Goal: Find specific page/section: Find specific page/section

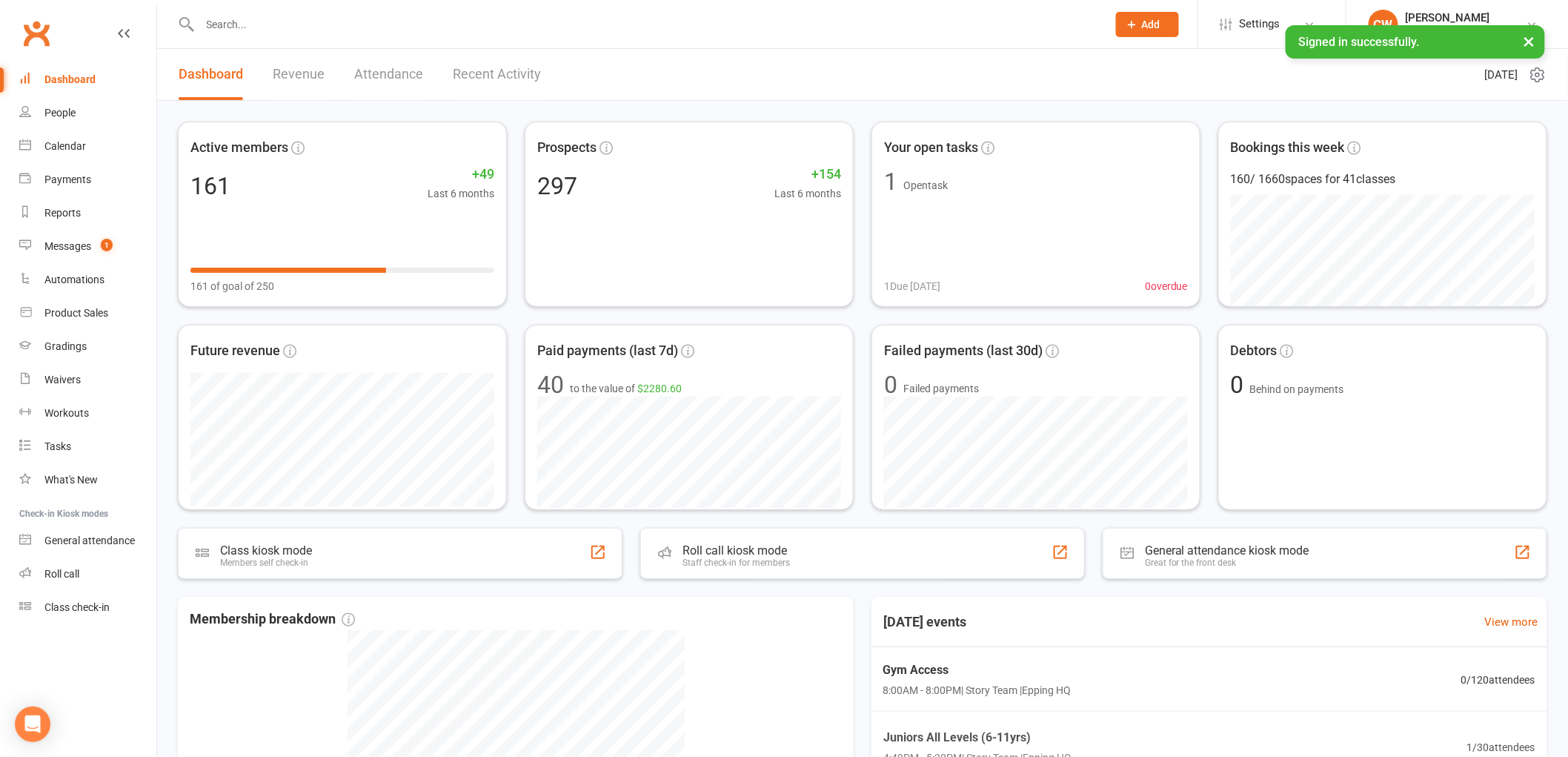
click at [472, 34] on div at bounding box center [637, 24] width 918 height 49
click at [469, 33] on input "text" at bounding box center [646, 24] width 902 height 21
click at [469, 25] on input "text" at bounding box center [646, 24] width 902 height 21
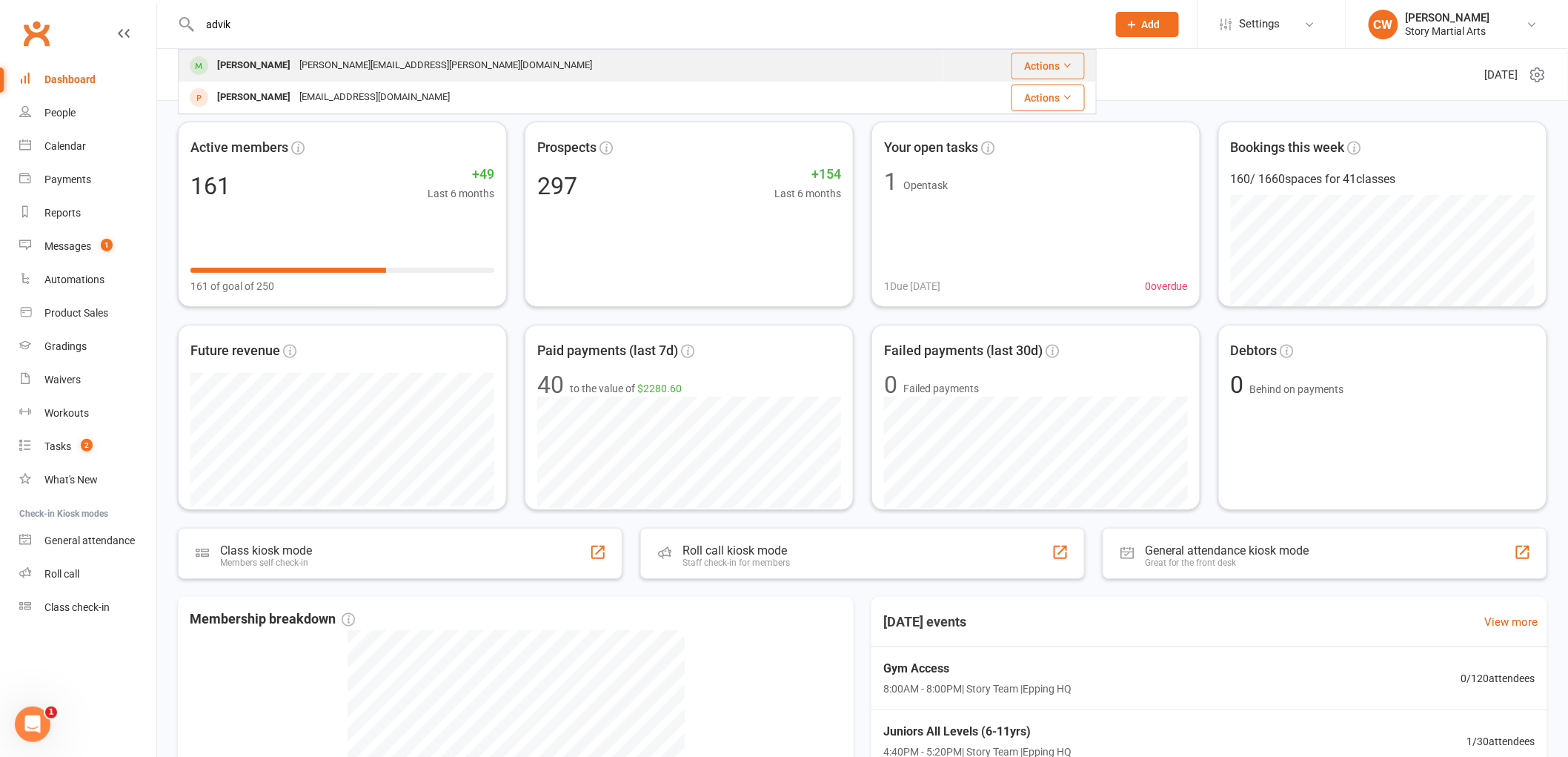
type input "advik"
click at [413, 66] on div "Advik Sharma [EMAIL_ADDRESS][PERSON_NAME][DOMAIN_NAME]" at bounding box center [560, 65] width 763 height 31
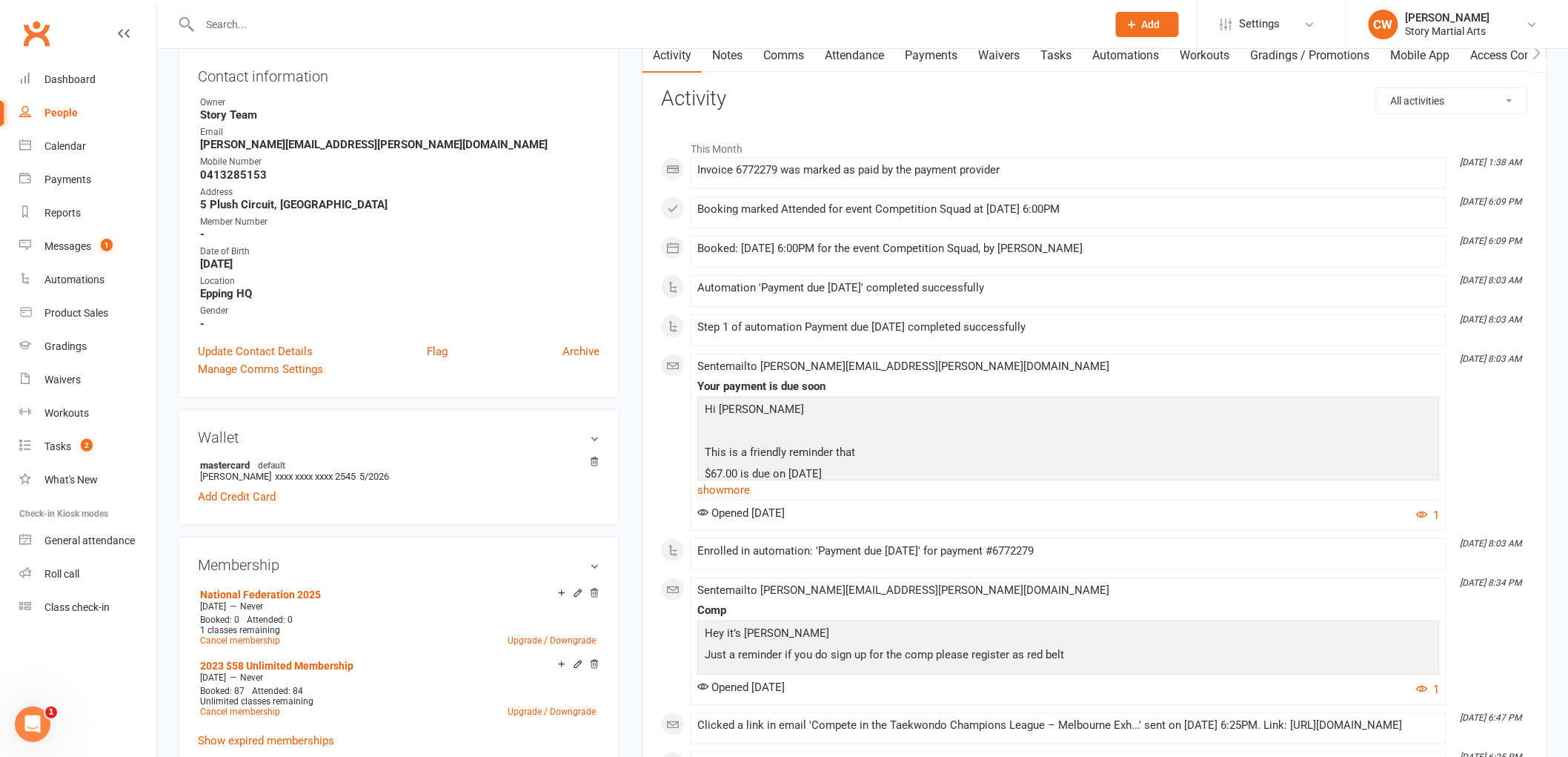
scroll to position [494, 0]
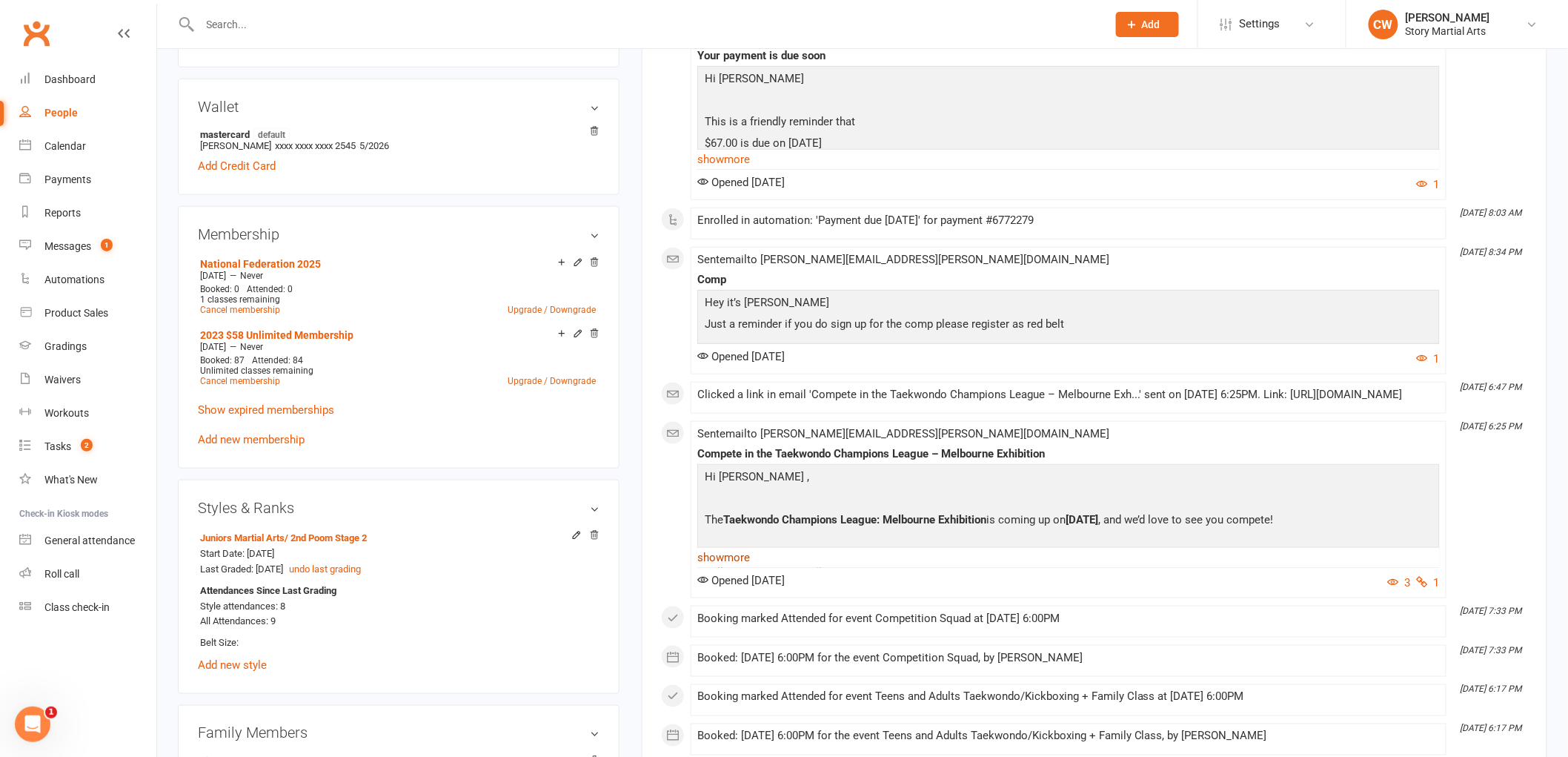
click at [722, 568] on link "show more" at bounding box center [1068, 557] width 743 height 21
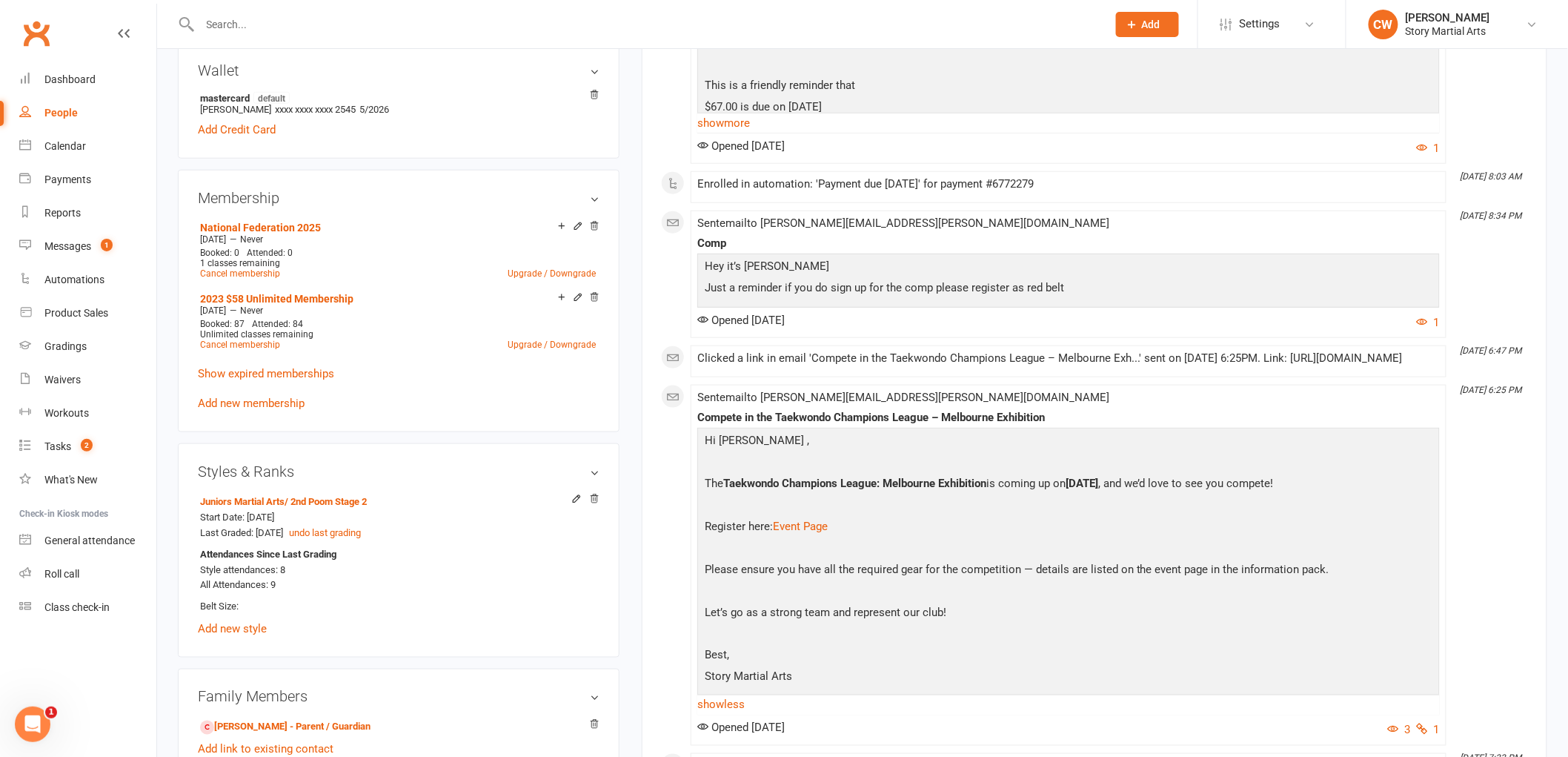
scroll to position [741, 0]
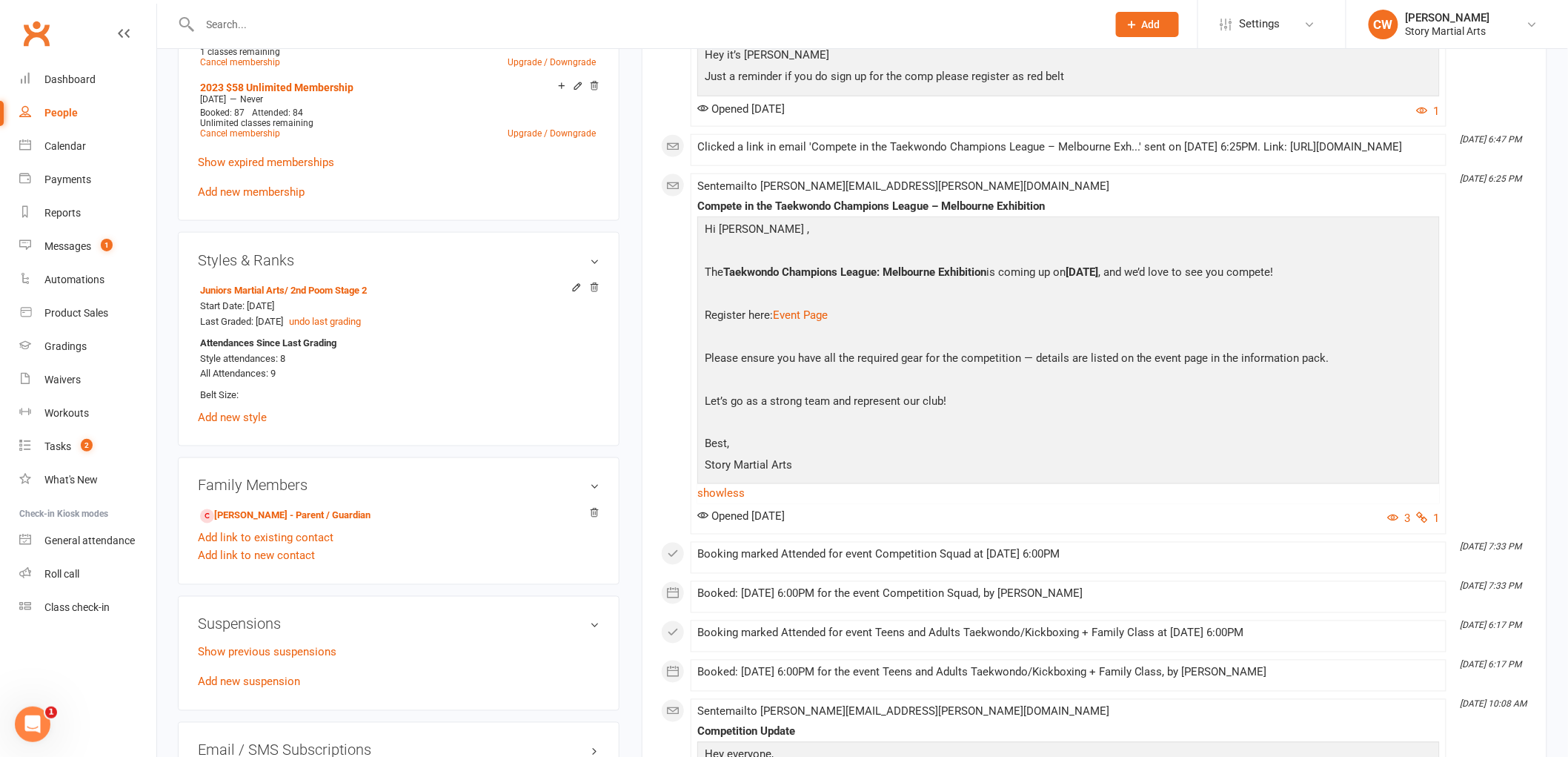
click at [952, 640] on div "Booking marked Attended for event Teens and Adults Taekwondo/Kickboxing + Famil…" at bounding box center [1068, 633] width 743 height 13
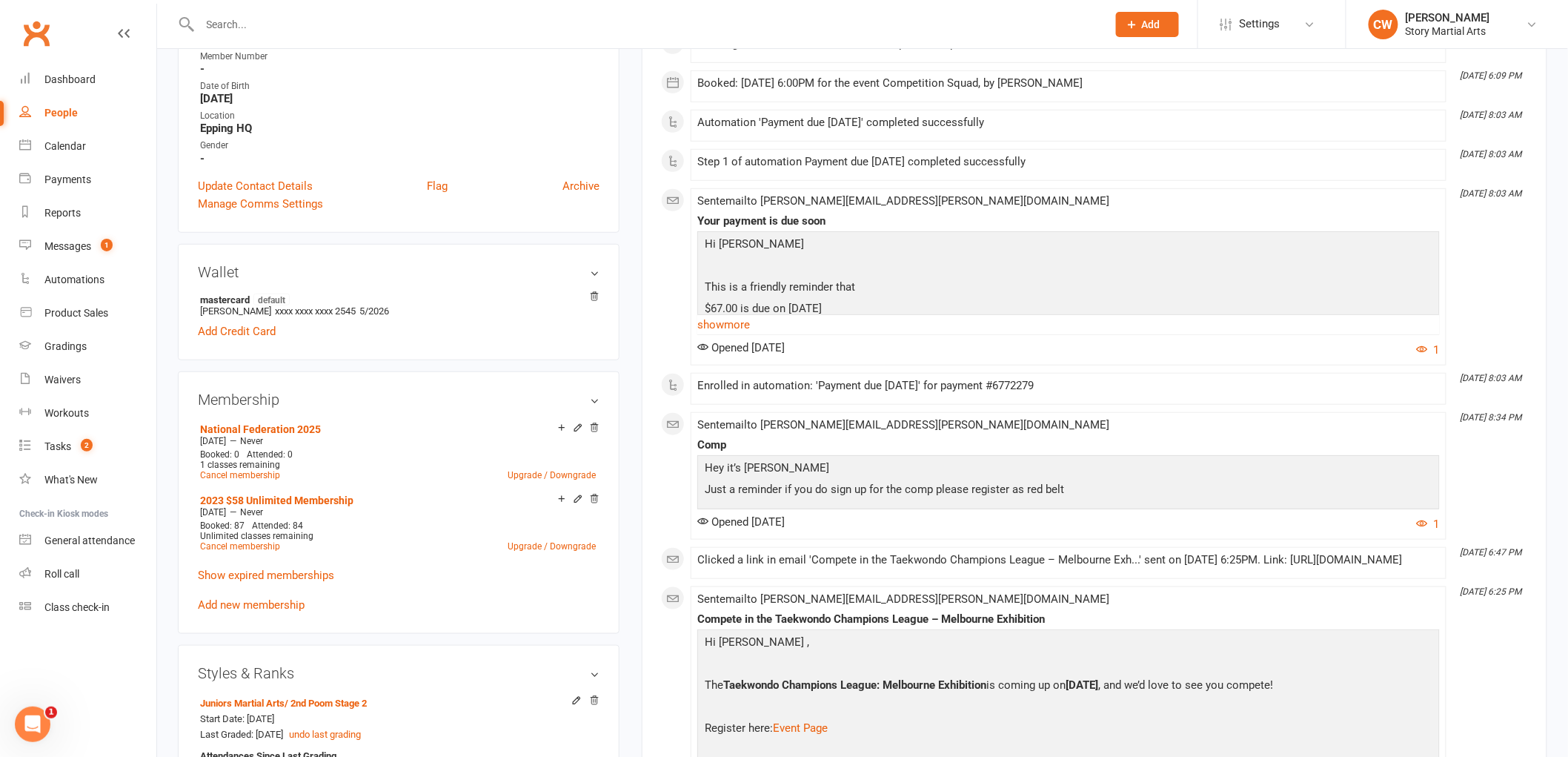
scroll to position [0, 0]
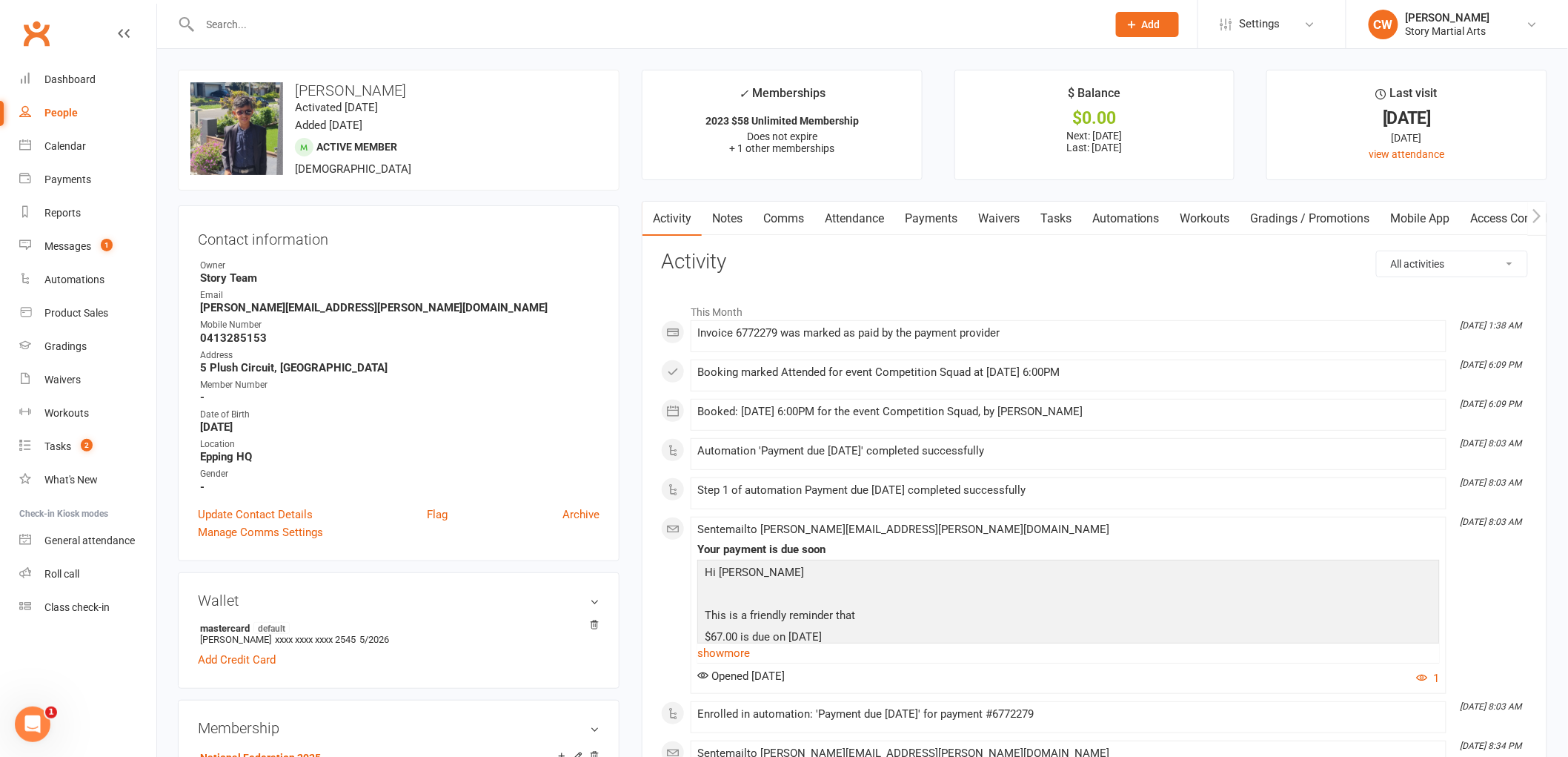
click at [472, 24] on input "text" at bounding box center [646, 24] width 902 height 21
click at [472, 22] on input "text" at bounding box center [646, 24] width 902 height 21
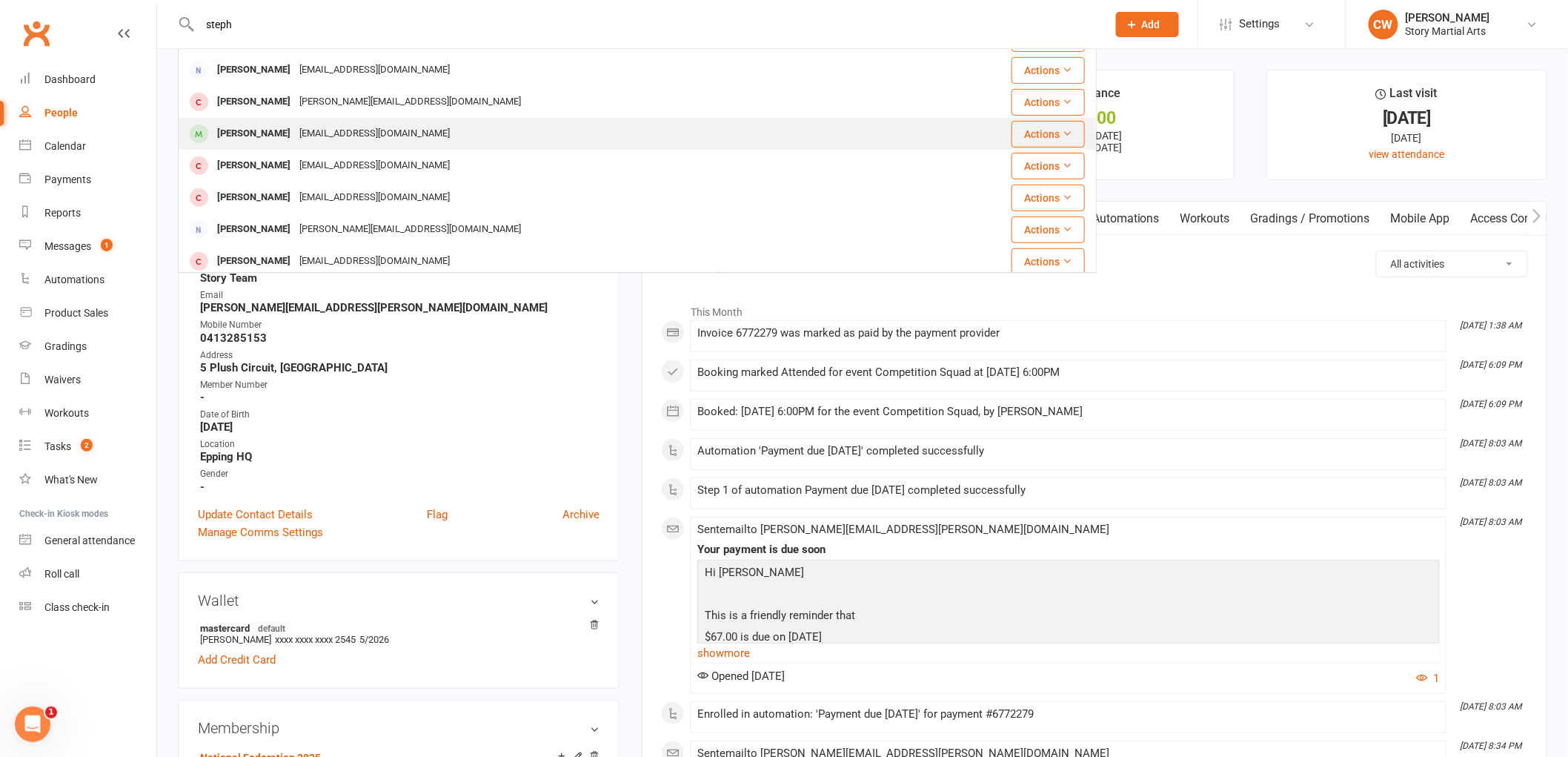
scroll to position [247, 0]
type input "steph"
click at [376, 142] on div "[EMAIL_ADDRESS][DOMAIN_NAME]" at bounding box center [374, 138] width 160 height 22
